Goal: Task Accomplishment & Management: Manage account settings

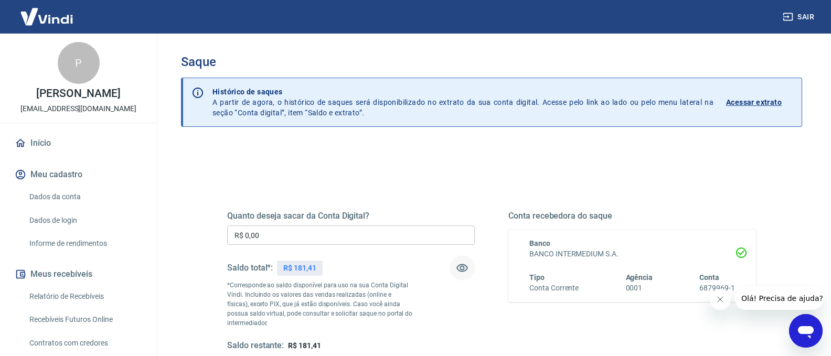
click at [470, 268] on button "button" at bounding box center [462, 268] width 25 height 25
click at [58, 13] on img at bounding box center [47, 17] width 68 height 32
